Goal: Navigation & Orientation: Find specific page/section

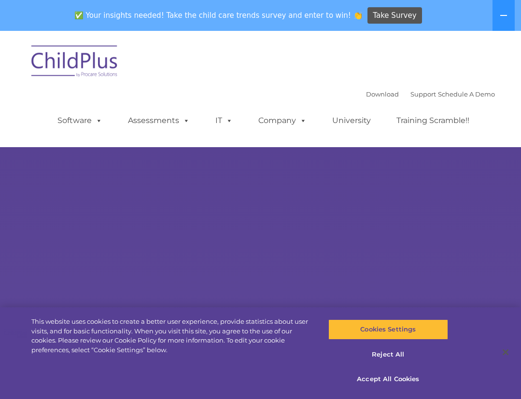
select select "MEDIUM"
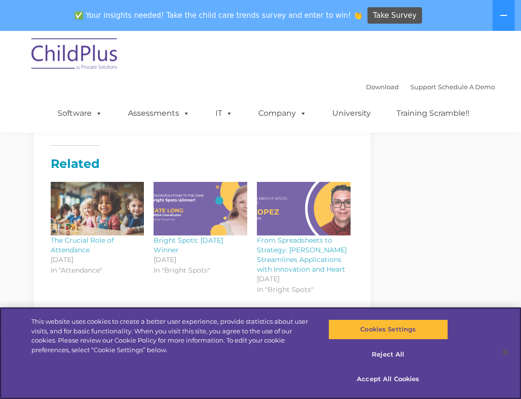
scroll to position [1158, 0]
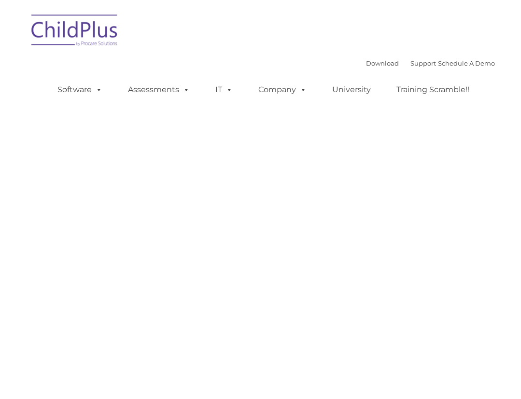
type input ""
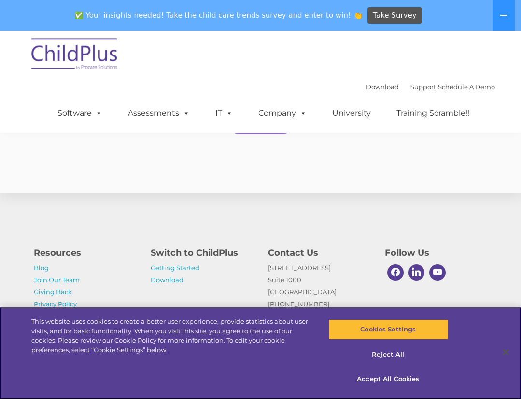
scroll to position [2010, 0]
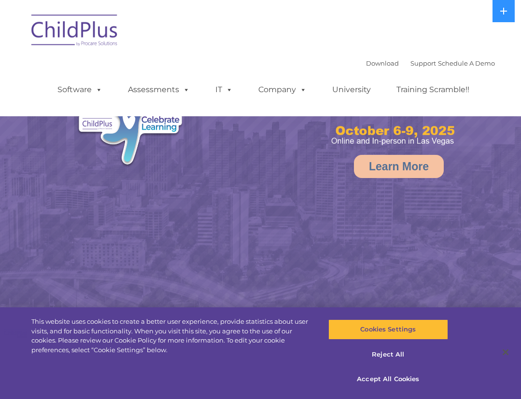
select select "MEDIUM"
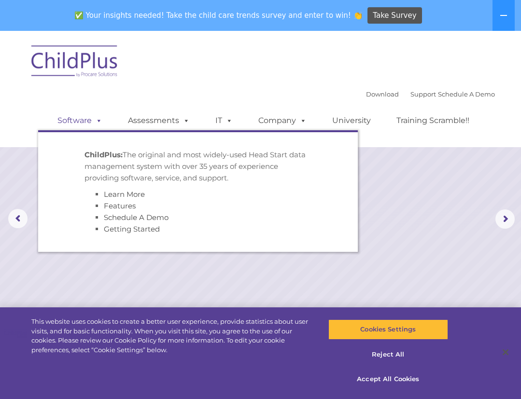
click at [97, 121] on span at bounding box center [97, 120] width 11 height 9
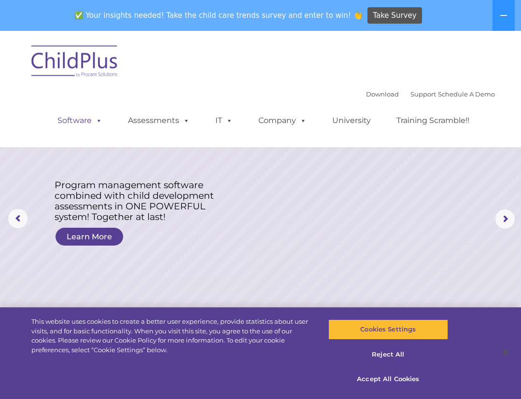
click at [89, 120] on link "Software" at bounding box center [80, 120] width 64 height 19
